Goal: Transaction & Acquisition: Purchase product/service

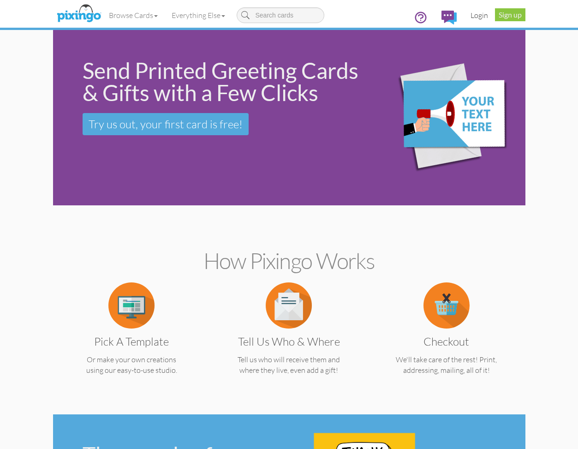
click at [478, 16] on link "Login" at bounding box center [478, 15] width 31 height 23
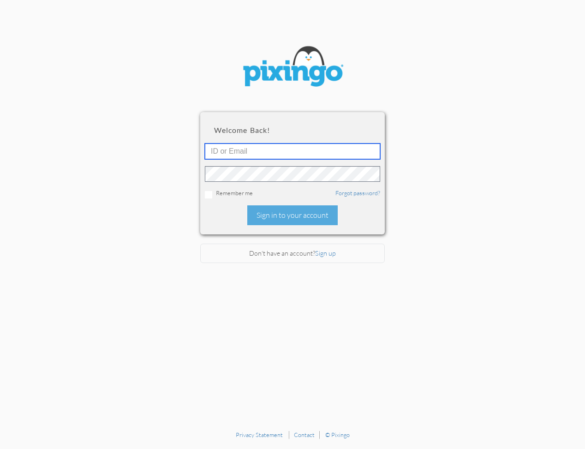
type input "[EMAIL_ADDRESS][DOMAIN_NAME]"
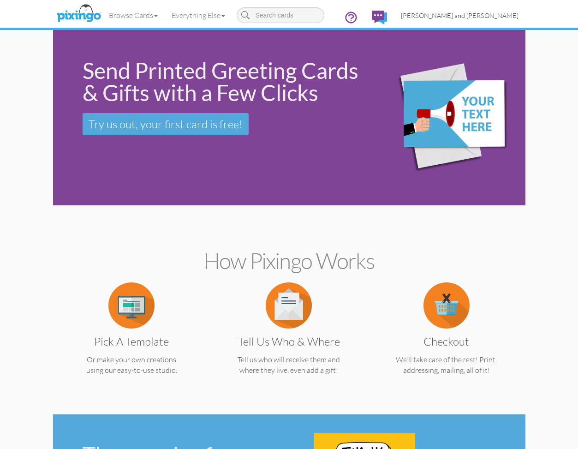
click at [488, 20] on link "[PERSON_NAME] and [PERSON_NAME]" at bounding box center [459, 16] width 131 height 24
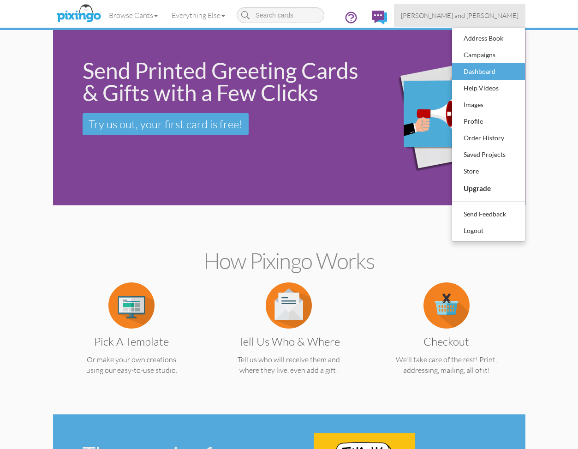
click at [477, 76] on div "Dashboard" at bounding box center [488, 72] width 54 height 14
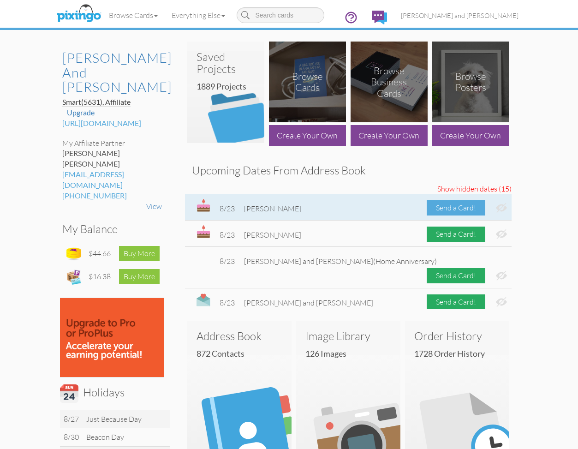
click at [446, 207] on div "Send a Card!" at bounding box center [455, 207] width 59 height 15
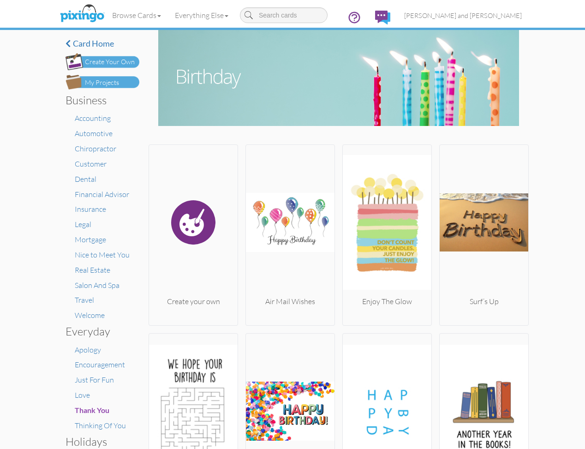
click at [110, 84] on div "My Projects" at bounding box center [102, 83] width 34 height 10
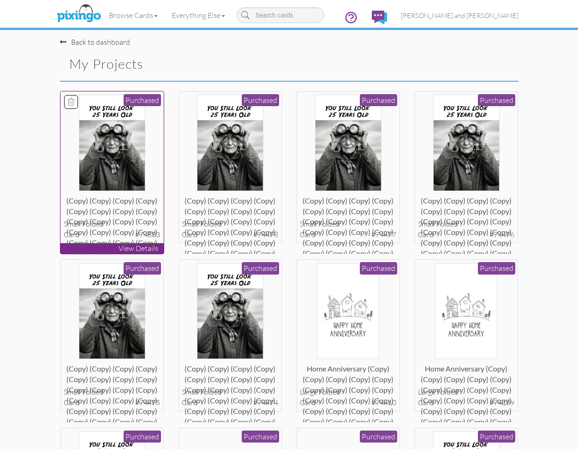
click at [131, 172] on img at bounding box center [112, 143] width 66 height 96
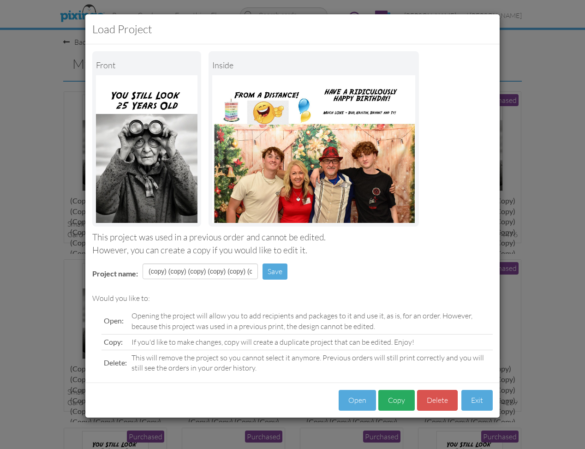
click at [393, 396] on button "Copy" at bounding box center [396, 400] width 36 height 21
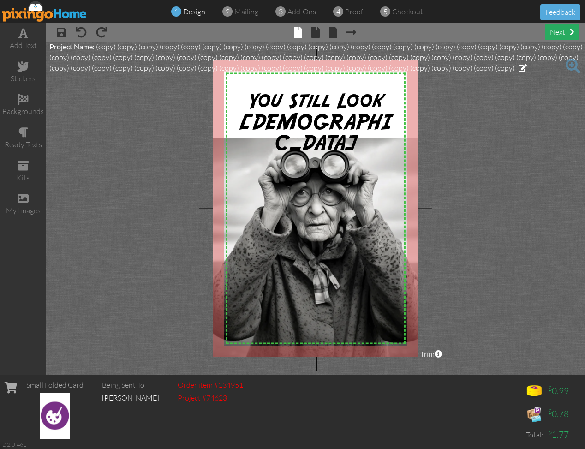
click at [562, 34] on div "next" at bounding box center [562, 31] width 34 height 15
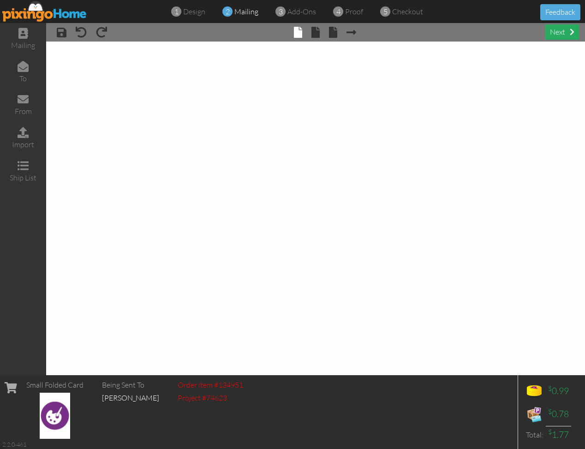
click at [562, 34] on div "next" at bounding box center [562, 31] width 34 height 15
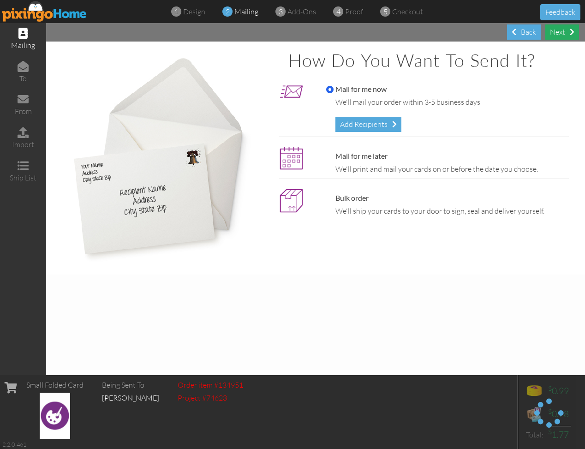
click at [562, 34] on div "Next" at bounding box center [562, 31] width 34 height 15
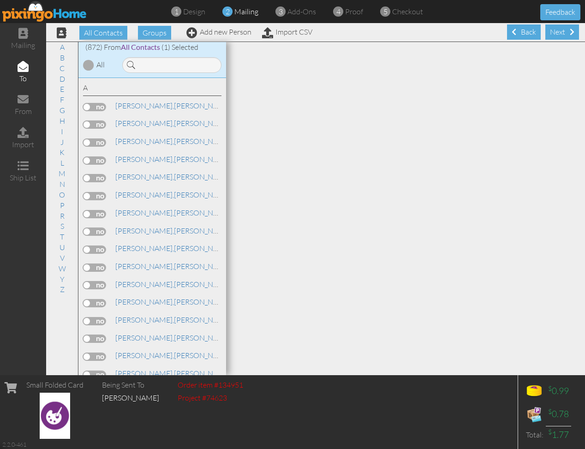
click at [562, 34] on div "Next" at bounding box center [562, 31] width 34 height 15
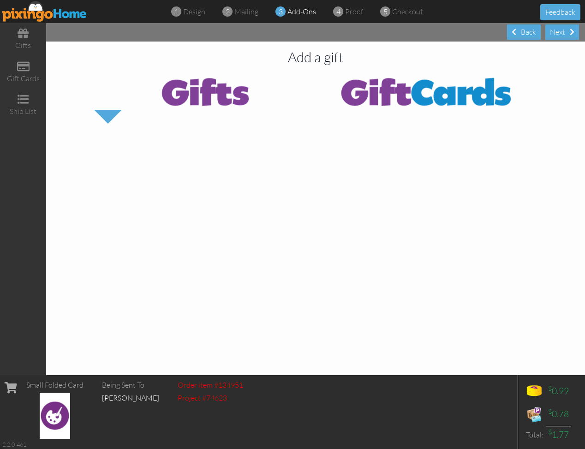
click at [562, 34] on div "Next" at bounding box center [562, 31] width 34 height 15
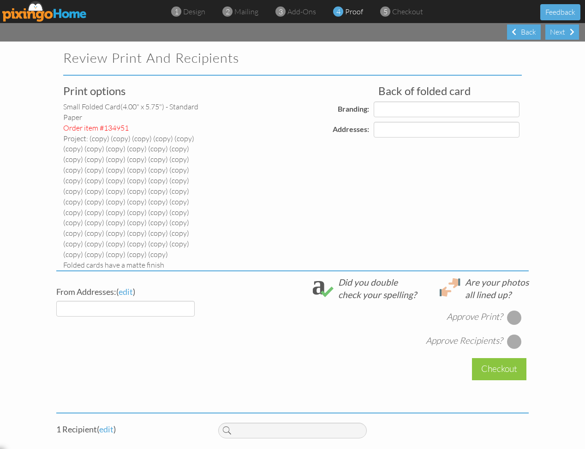
select select "object:5048"
select select "object:5051"
select select "object:5053"
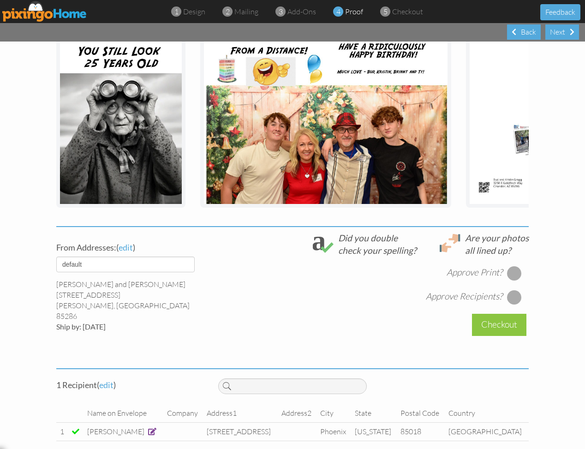
scroll to position [285, 0]
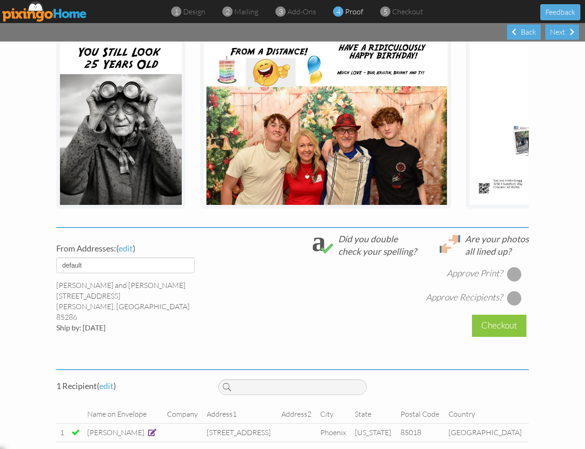
click at [514, 267] on div at bounding box center [514, 274] width 15 height 15
click at [512, 290] on div at bounding box center [514, 297] width 15 height 15
click at [502, 314] on div "Checkout" at bounding box center [499, 325] width 54 height 22
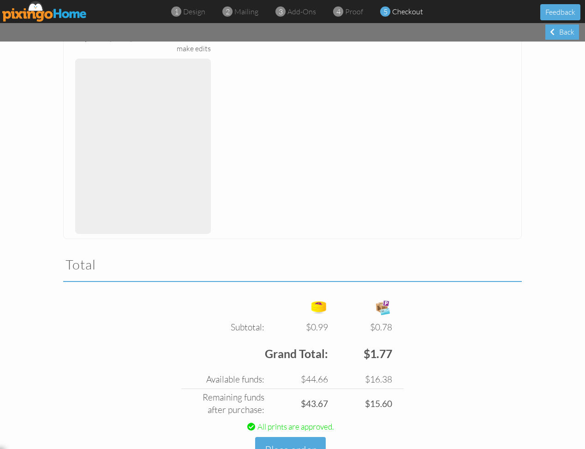
scroll to position [244, 0]
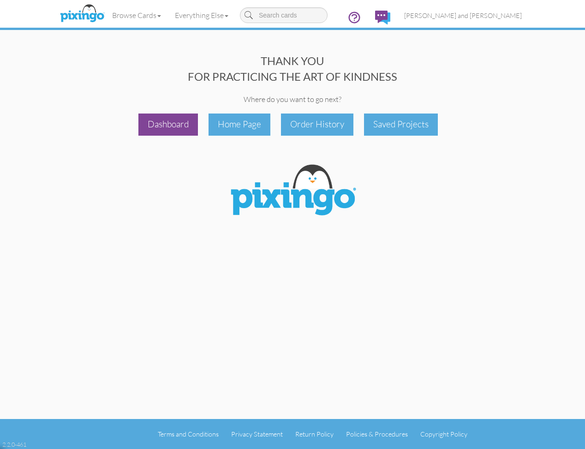
click at [173, 118] on div "Dashboard" at bounding box center [167, 124] width 59 height 22
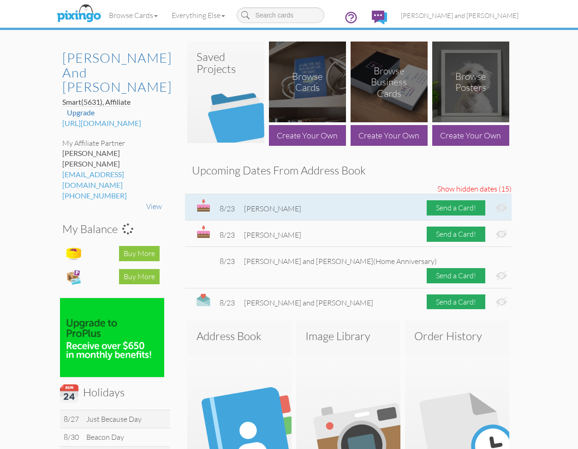
click at [497, 207] on img at bounding box center [501, 208] width 11 height 10
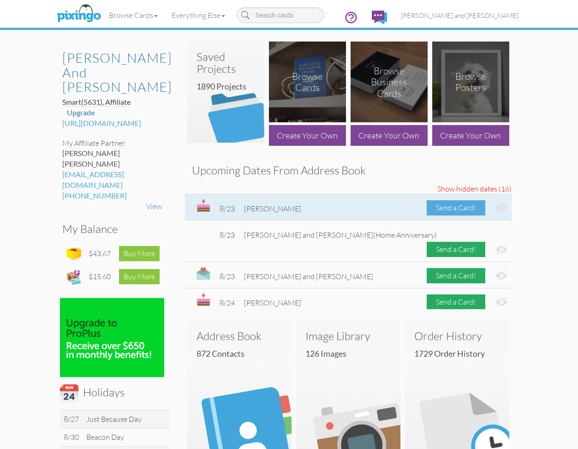
click at [455, 208] on div "Send a Card!" at bounding box center [455, 207] width 59 height 15
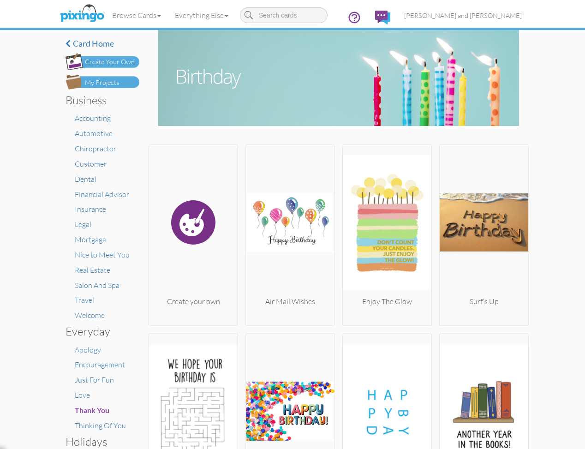
click at [118, 83] on img at bounding box center [102, 82] width 74 height 15
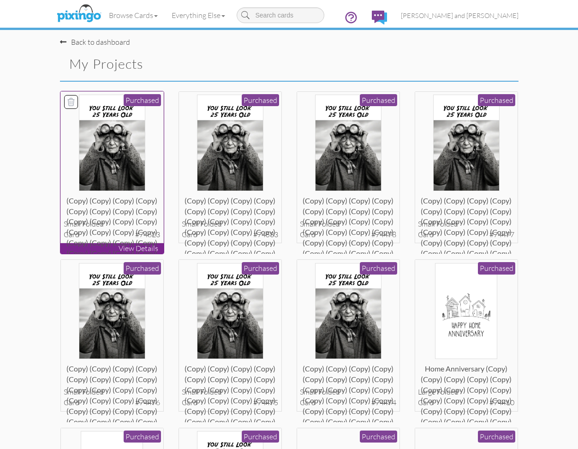
click at [136, 165] on img at bounding box center [112, 143] width 66 height 96
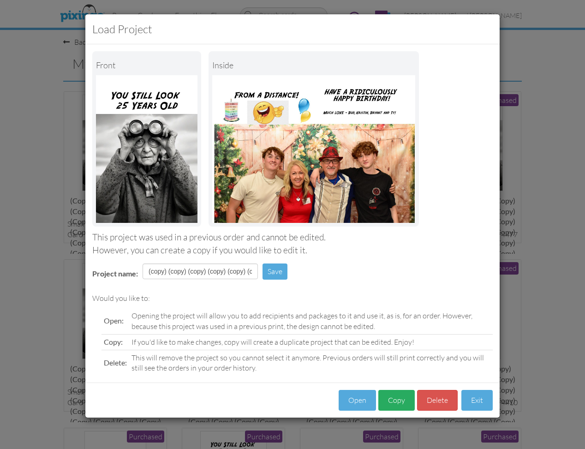
click at [398, 395] on button "Copy" at bounding box center [396, 400] width 36 height 21
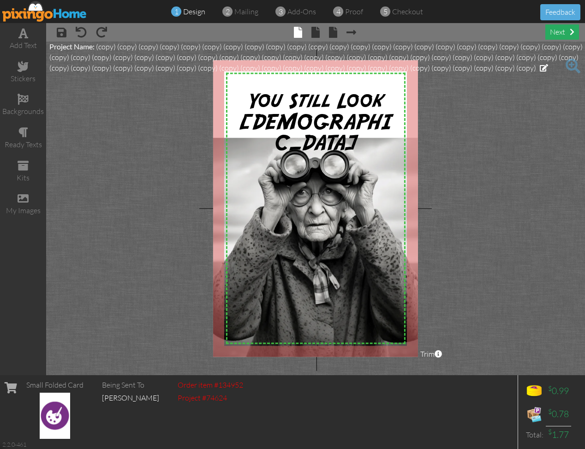
click at [557, 36] on div "next" at bounding box center [562, 31] width 34 height 15
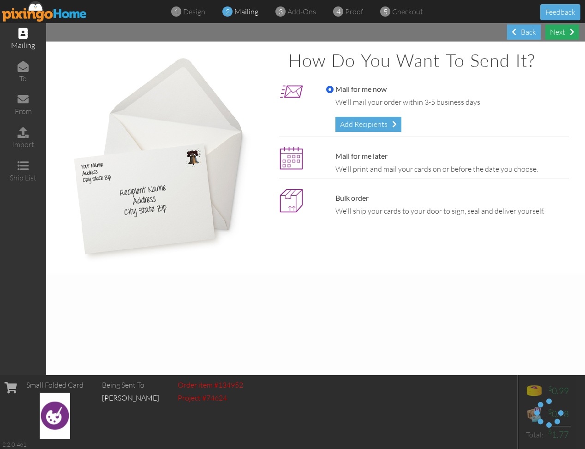
click at [557, 36] on div "Next" at bounding box center [562, 31] width 34 height 15
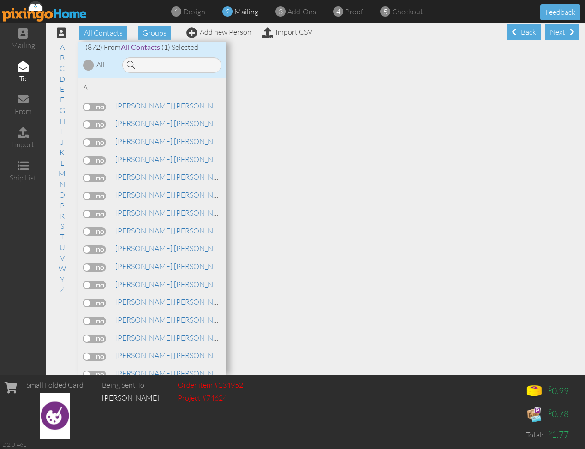
click at [557, 36] on div "Next" at bounding box center [562, 31] width 34 height 15
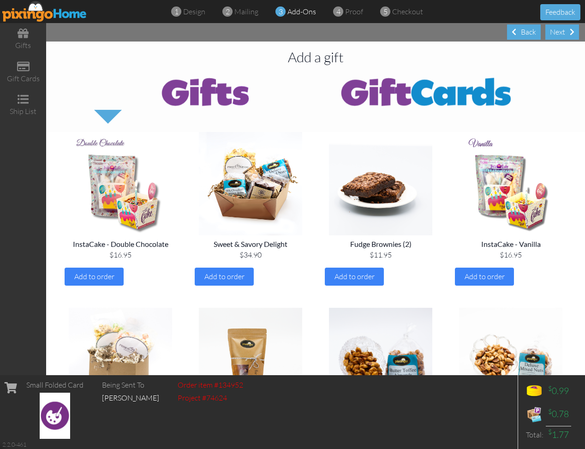
click at [557, 36] on div "Next" at bounding box center [562, 31] width 34 height 15
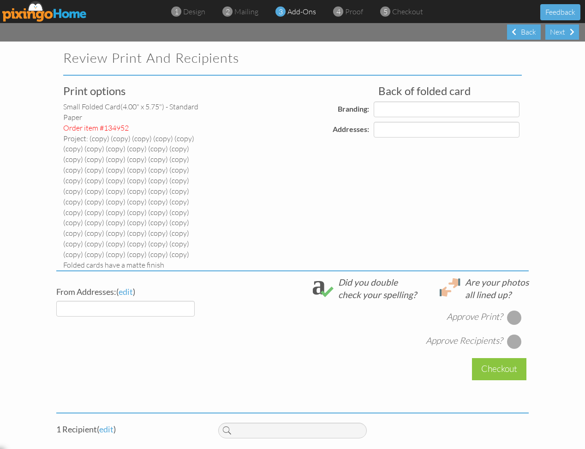
select select "object:8827"
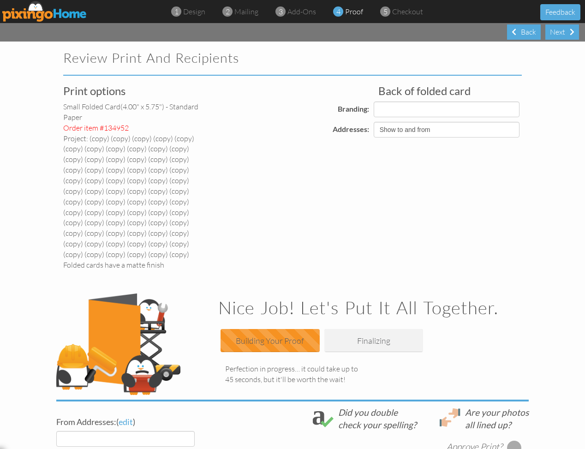
select select "object:8838"
select select "object:8839"
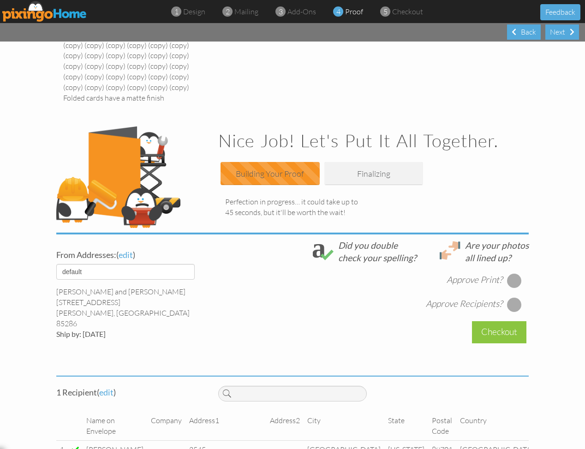
scroll to position [166, 0]
click at [515, 273] on div at bounding box center [514, 280] width 15 height 15
click at [510, 297] on div at bounding box center [514, 304] width 15 height 15
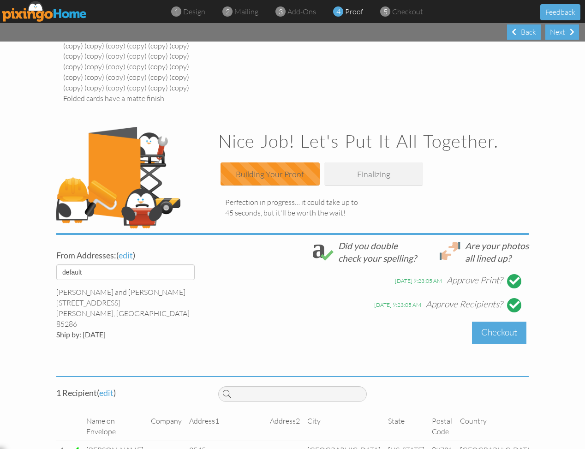
click at [489, 321] on div "Checkout" at bounding box center [499, 332] width 54 height 22
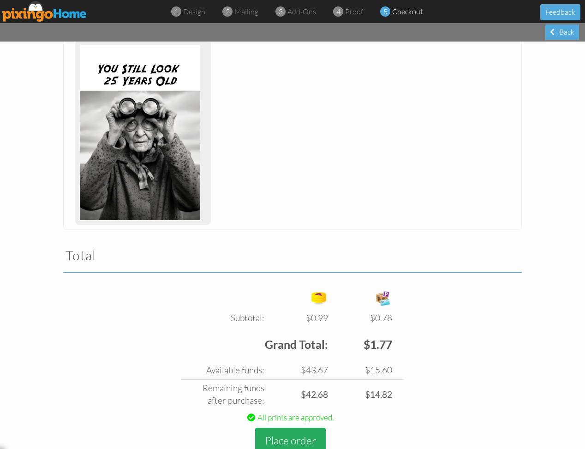
scroll to position [263, 0]
click at [289, 428] on button "Place order" at bounding box center [290, 440] width 71 height 25
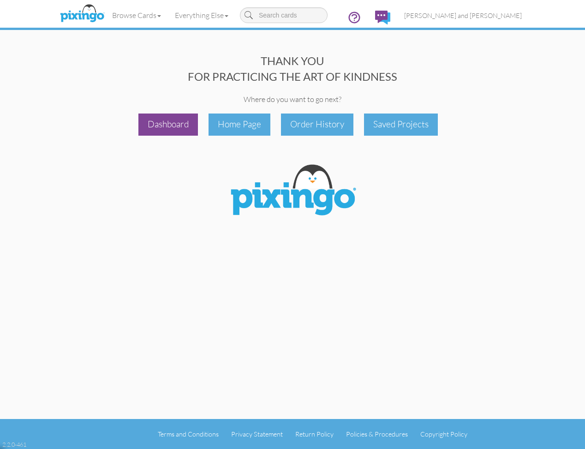
click at [161, 127] on div "Dashboard" at bounding box center [167, 124] width 59 height 22
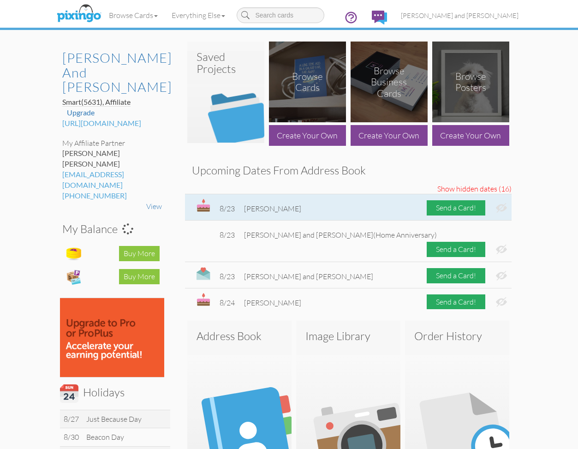
click at [496, 205] on img at bounding box center [501, 208] width 11 height 10
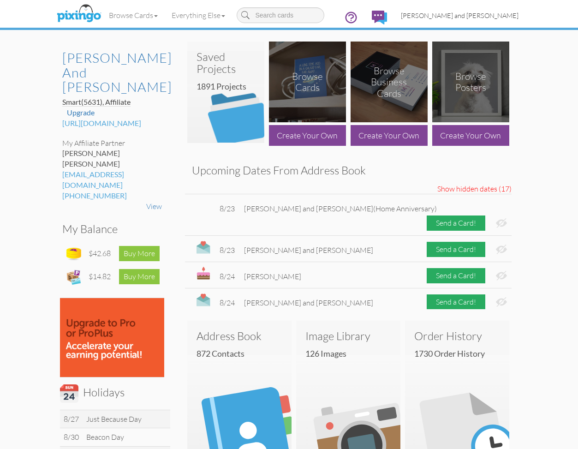
click at [493, 21] on link "[PERSON_NAME] and [PERSON_NAME]" at bounding box center [459, 16] width 131 height 24
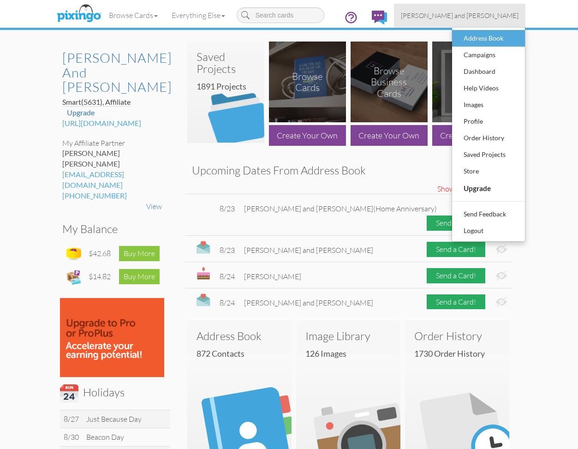
click at [492, 39] on div "Address Book" at bounding box center [488, 38] width 54 height 14
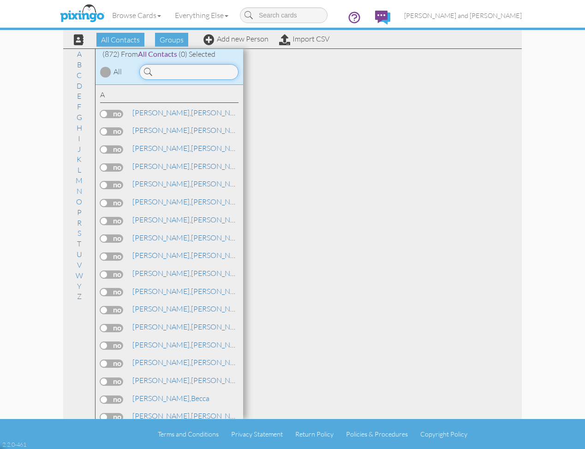
click at [201, 71] on input at bounding box center [188, 72] width 99 height 16
